Goal: Find specific page/section: Find specific page/section

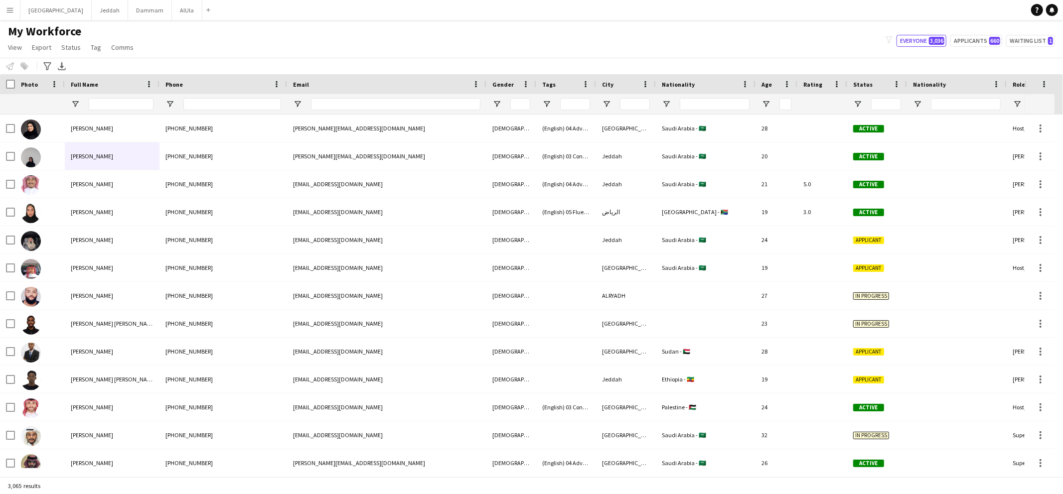
click at [247, 96] on div at bounding box center [232, 104] width 98 height 20
click at [245, 111] on div at bounding box center [232, 104] width 98 height 20
click at [232, 101] on input "Phone Filter Input" at bounding box center [232, 104] width 98 height 12
paste input "**********"
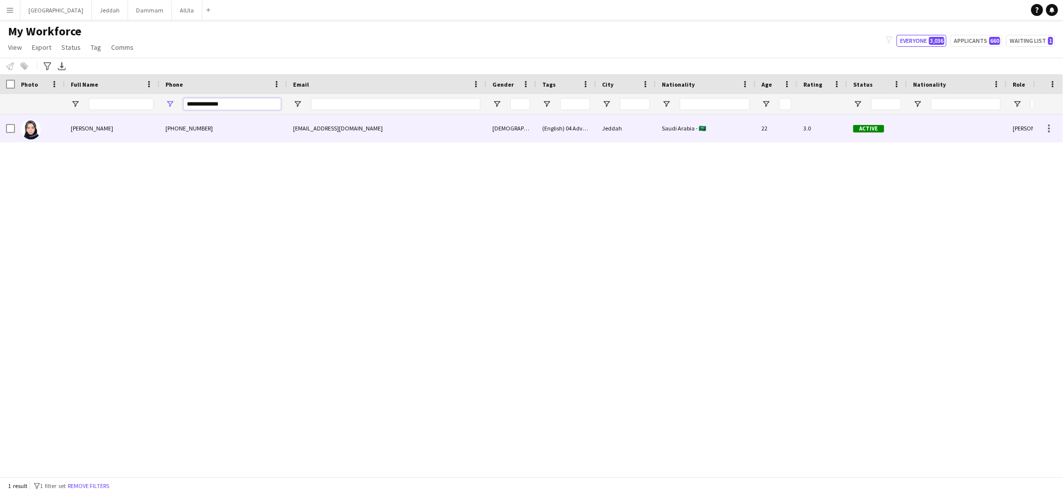
type input "**********"
click at [64, 131] on div at bounding box center [40, 128] width 50 height 27
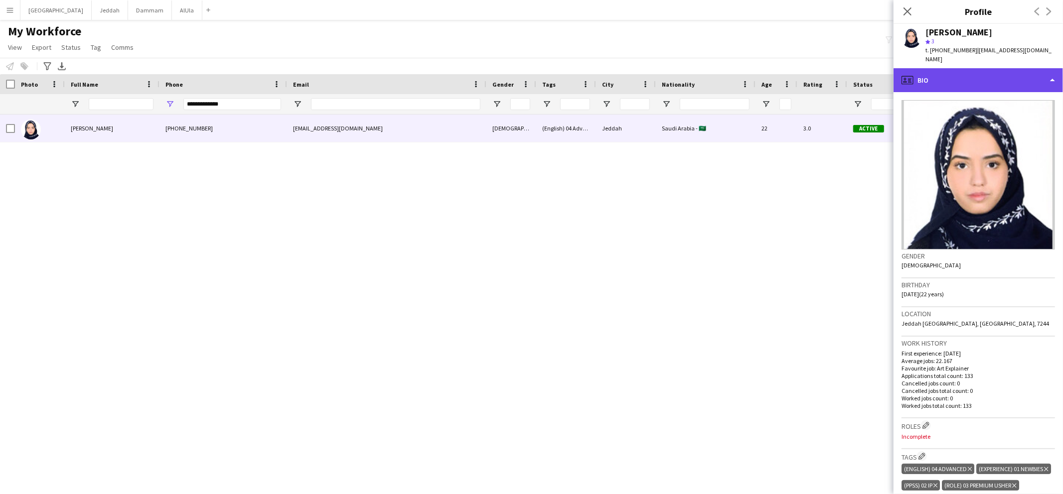
click at [922, 68] on div "profile Bio" at bounding box center [978, 80] width 169 height 24
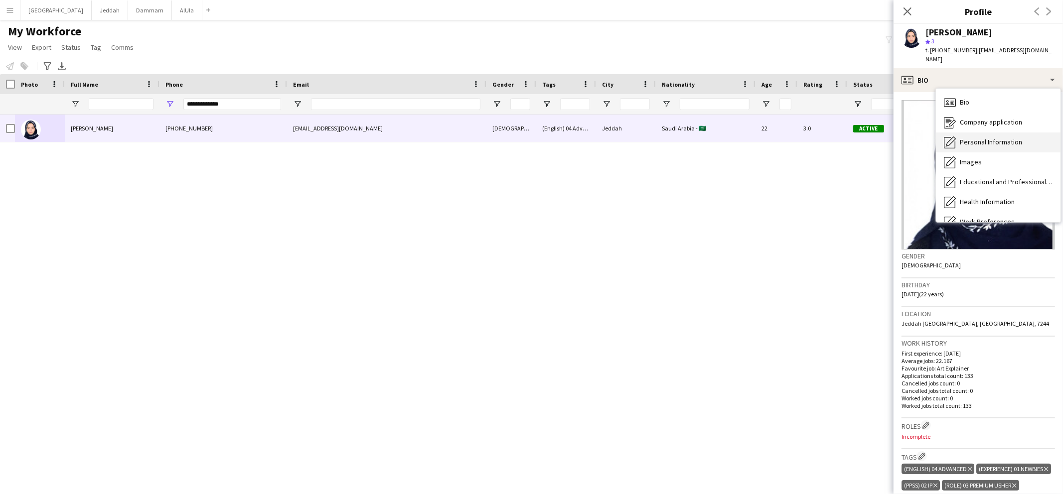
click at [959, 133] on div "Personal Information Personal Information" at bounding box center [998, 143] width 125 height 20
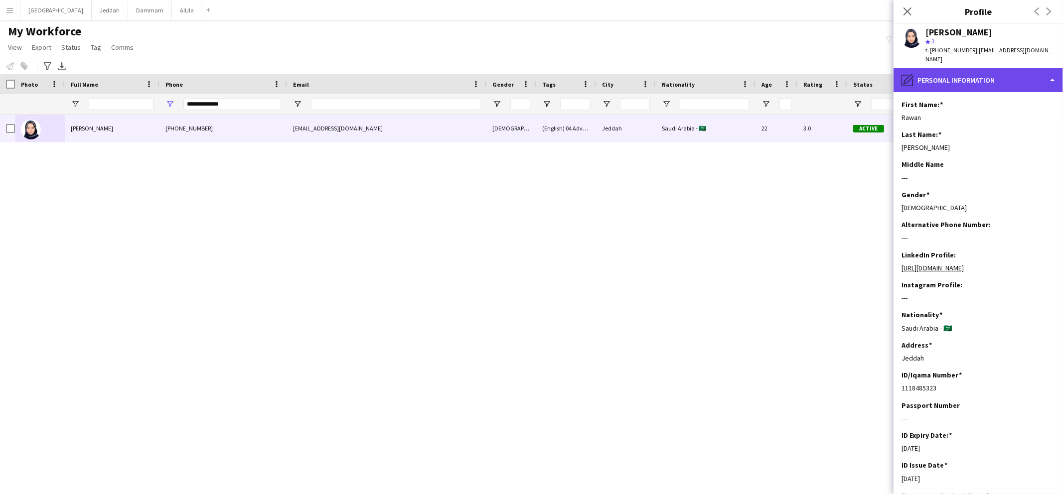
click at [968, 81] on div "pencil4 Personal Information" at bounding box center [978, 80] width 169 height 24
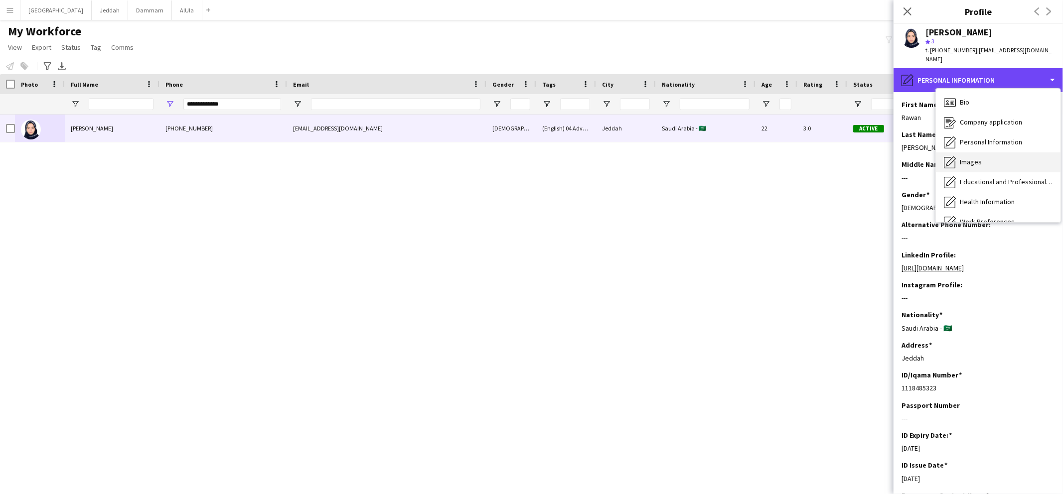
scroll to position [113, 0]
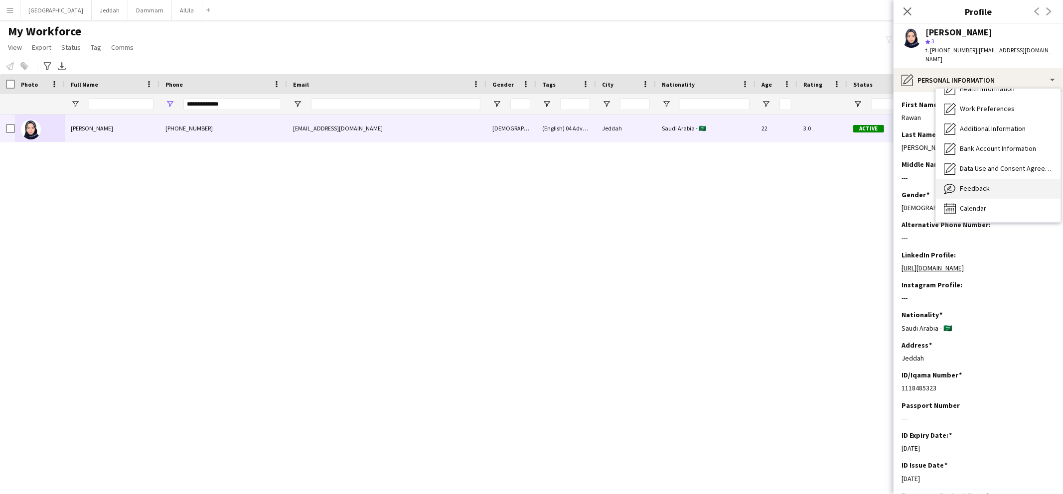
click at [968, 184] on span "Feedback" at bounding box center [975, 188] width 30 height 9
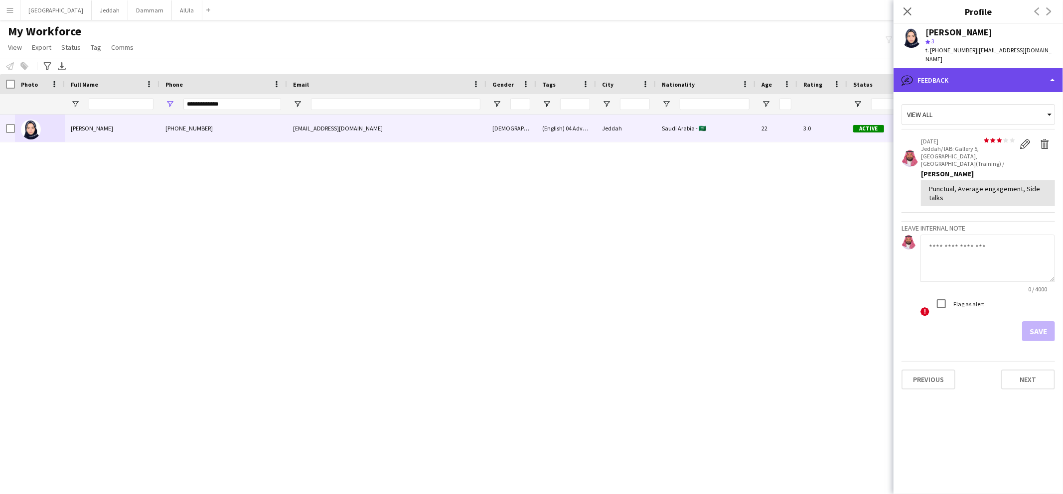
click at [955, 68] on div "bubble-pencil Feedback" at bounding box center [978, 80] width 169 height 24
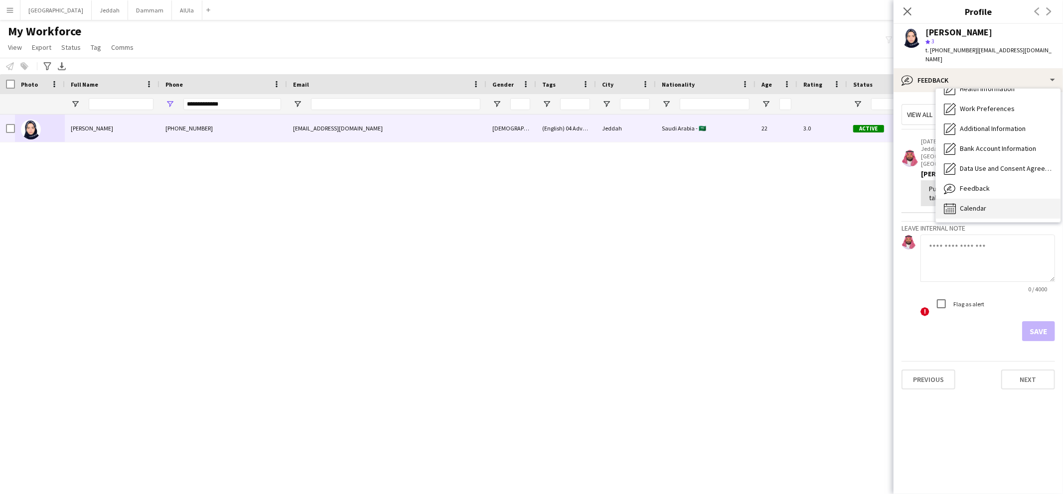
click at [962, 204] on span "Calendar" at bounding box center [973, 208] width 26 height 9
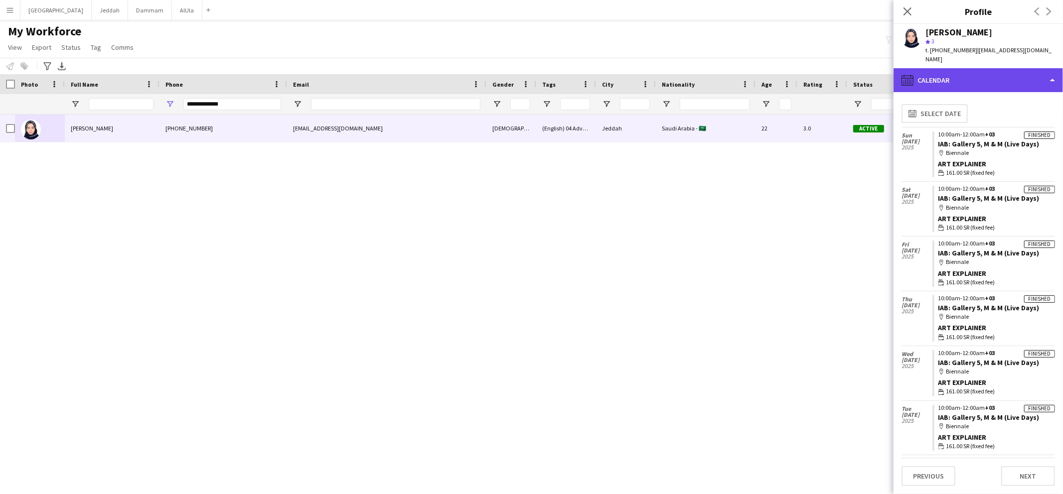
click at [947, 69] on div "calendar-full Calendar" at bounding box center [978, 80] width 169 height 24
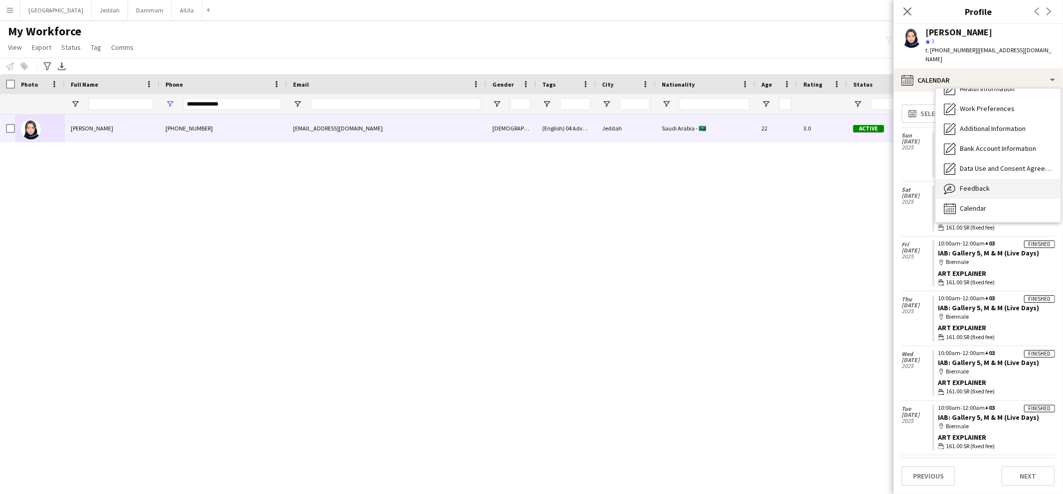
click at [963, 184] on span "Feedback" at bounding box center [975, 188] width 30 height 9
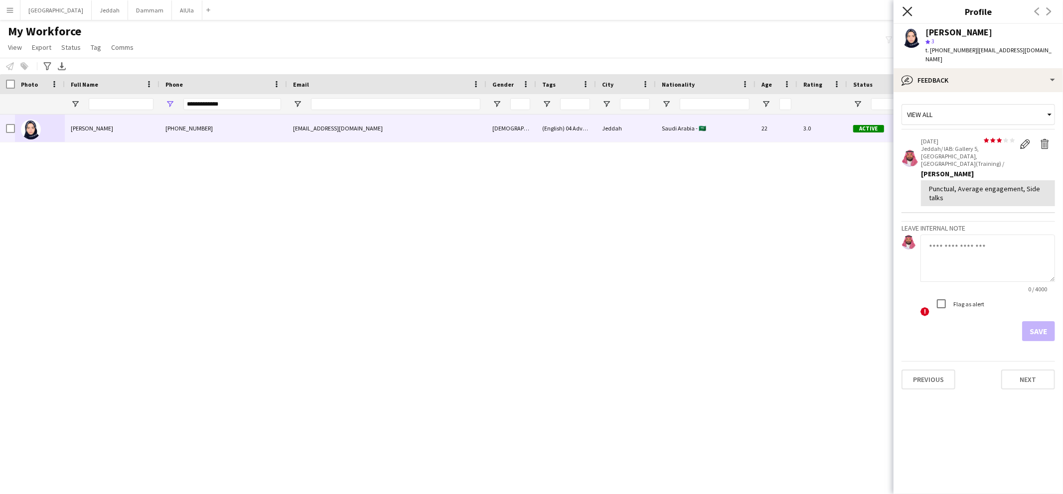
click at [909, 11] on icon "Close pop-in" at bounding box center [907, 10] width 9 height 9
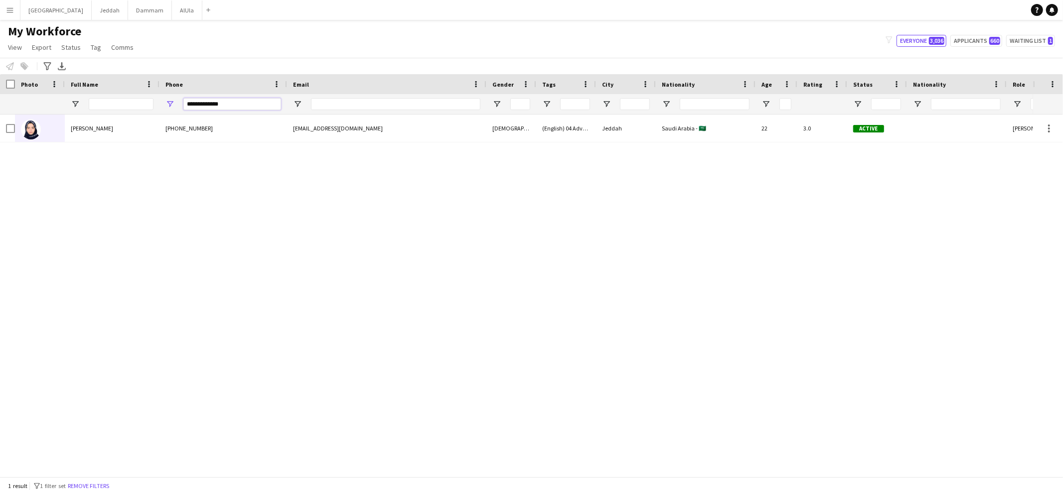
click at [216, 104] on input "**********" at bounding box center [232, 104] width 98 height 12
